Goal: Task Accomplishment & Management: Complete application form

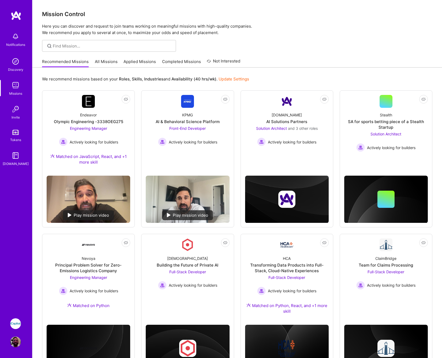
click at [13, 87] on img at bounding box center [15, 85] width 11 height 11
click at [138, 63] on link "Applied Missions" at bounding box center [139, 63] width 32 height 9
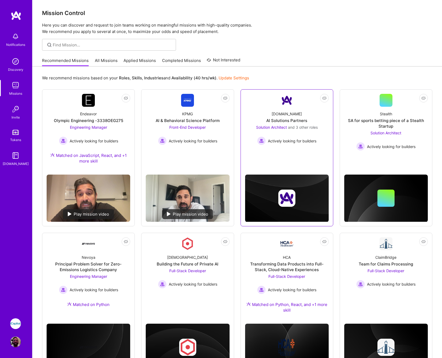
scroll to position [31, 0]
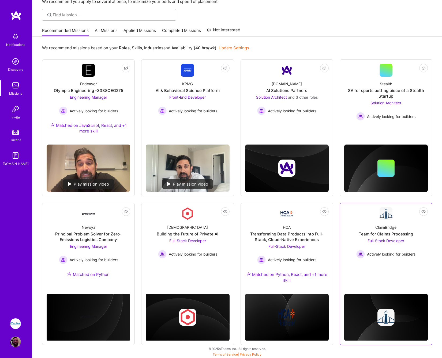
click at [385, 243] on div "Full-Stack Developer Actively looking for builders" at bounding box center [385, 248] width 59 height 21
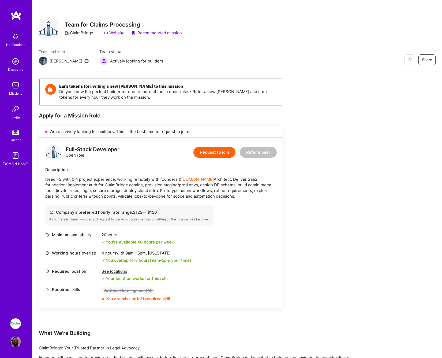
scroll to position [77, 0]
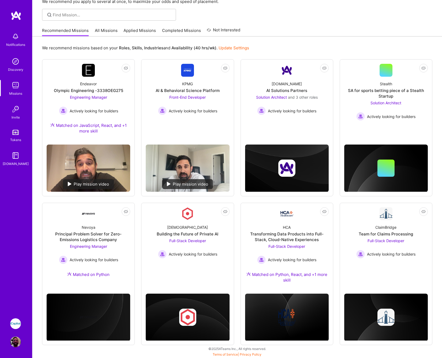
scroll to position [31, 0]
click at [197, 222] on div "[DEMOGRAPHIC_DATA] Building the Future of Private AI Full-Stack Developer Activ…" at bounding box center [188, 239] width 84 height 38
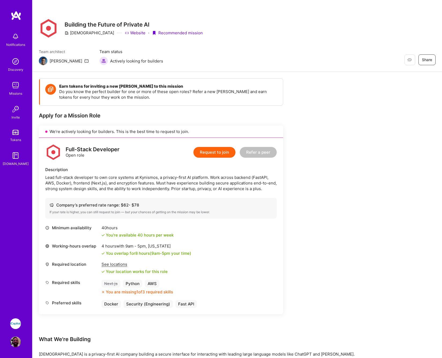
click at [210, 150] on button "Request to join" at bounding box center [214, 152] width 42 height 11
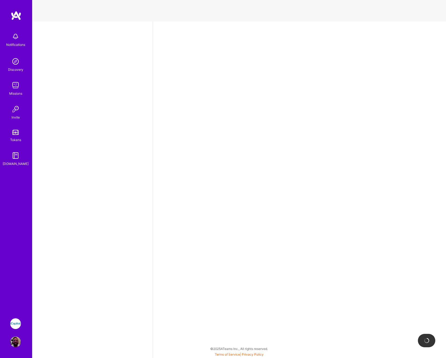
select select "US"
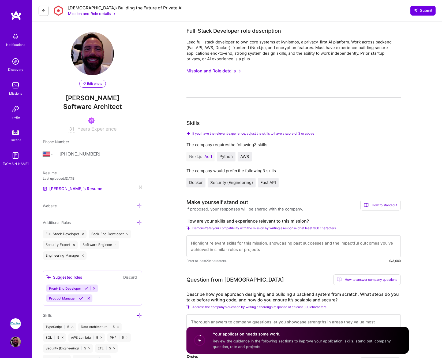
click at [211, 156] on button "Add" at bounding box center [208, 156] width 8 height 4
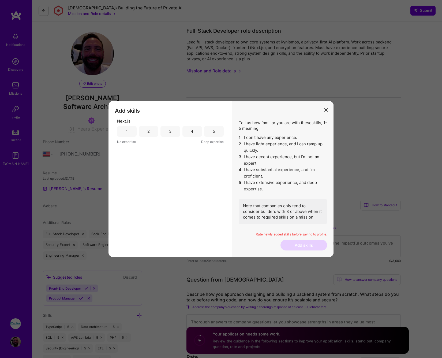
click at [196, 133] on div "4" at bounding box center [192, 131] width 20 height 11
click at [295, 242] on button "Add skills" at bounding box center [303, 244] width 47 height 11
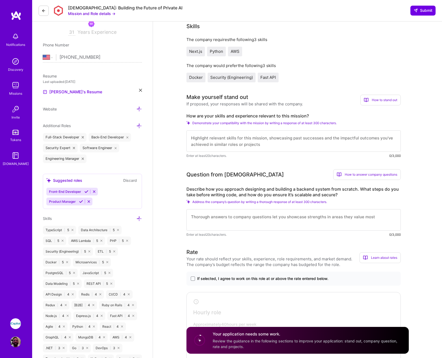
scroll to position [179, 0]
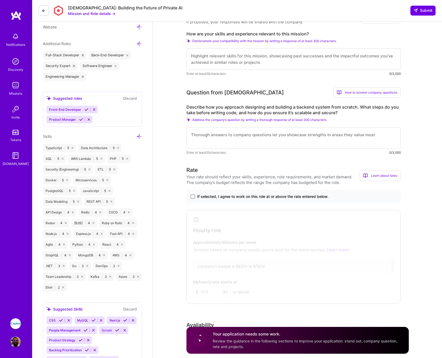
click at [192, 196] on span at bounding box center [193, 196] width 4 height 4
click at [0, 0] on input "If selected, I agree to work on this role at or above the rate entered below." at bounding box center [0, 0] width 0 height 0
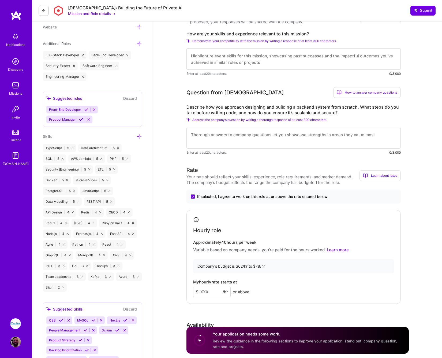
click at [212, 289] on input at bounding box center [212, 291] width 38 height 10
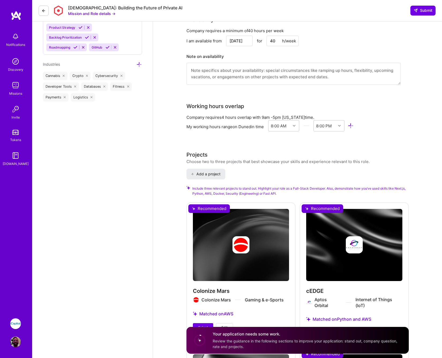
scroll to position [588, 0]
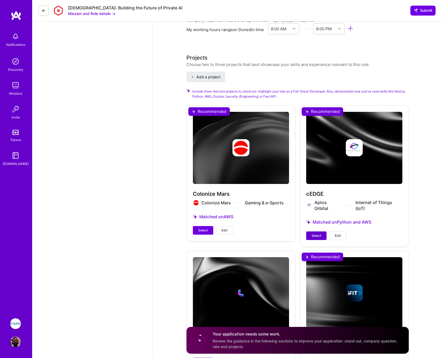
type input "78"
click at [311, 235] on button "Select" at bounding box center [316, 235] width 20 height 9
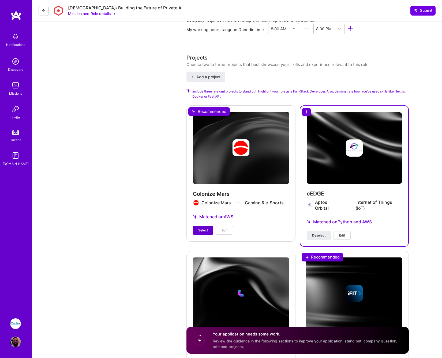
click at [203, 231] on span "Select" at bounding box center [203, 230] width 10 height 5
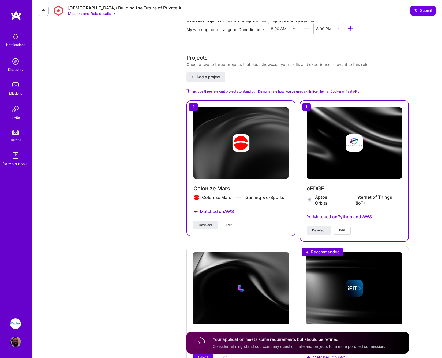
scroll to position [697, 0]
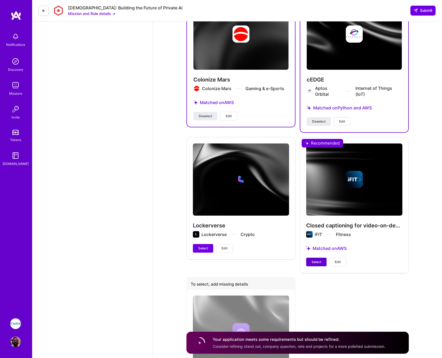
click at [312, 260] on span "Select" at bounding box center [317, 261] width 10 height 5
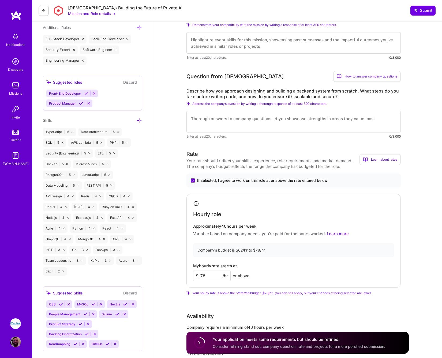
scroll to position [155, 0]
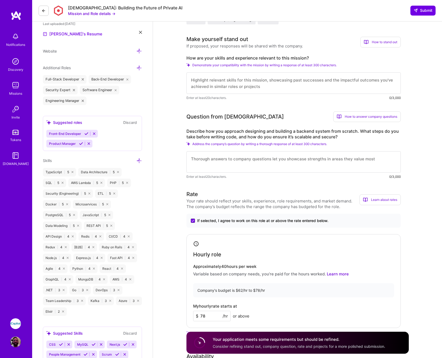
click at [222, 160] on textarea at bounding box center [293, 161] width 214 height 21
type textarea "Start by choosing scala"
drag, startPoint x: 241, startPoint y: 159, endPoint x: 318, endPoint y: 159, distance: 77.4
click at [318, 159] on textarea "Simply, start by choosing scalable and secure technologies:" at bounding box center [293, 161] width 214 height 21
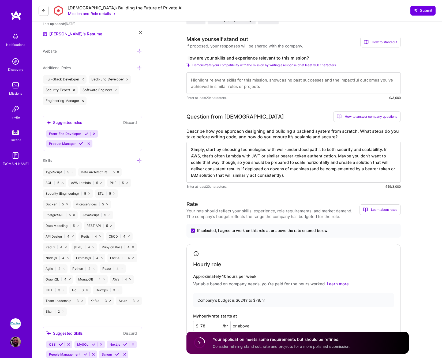
drag, startPoint x: 207, startPoint y: 149, endPoint x: 179, endPoint y: 149, distance: 28.7
click at [287, 178] on textarea "Start by choosing technologies with well-understood paths to both security and …" at bounding box center [293, 162] width 214 height 41
type textarea "Start by choosing technologies with well-understood paths to both security and …"
click at [232, 91] on textarea at bounding box center [293, 82] width 214 height 21
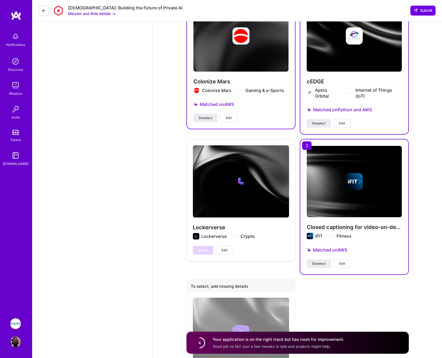
scroll to position [366, 0]
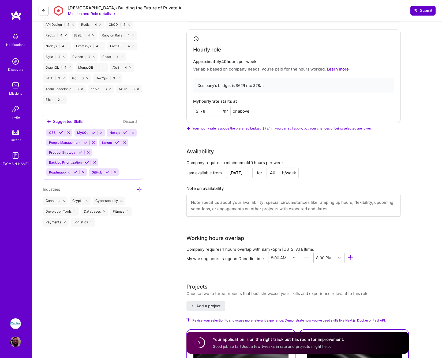
type textarea "I have deep AWS experience going back many years, in addition to a security-con…"
click at [422, 11] on span "Submit" at bounding box center [423, 10] width 19 height 5
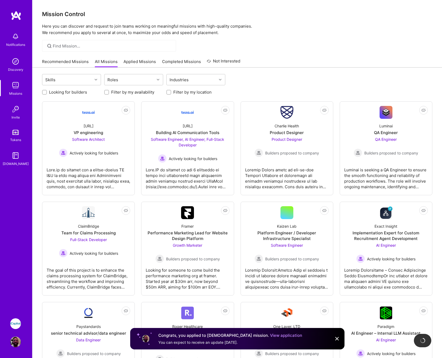
click at [142, 62] on link "Applied Missions" at bounding box center [139, 63] width 32 height 9
